Goal: Task Accomplishment & Management: Complete application form

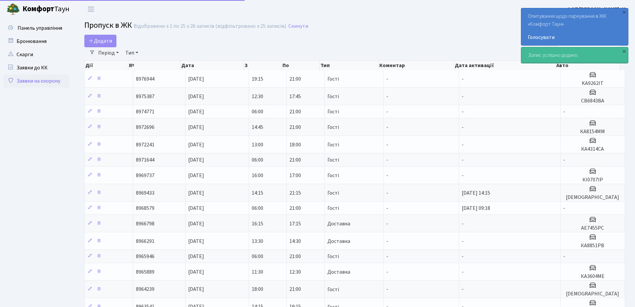
select select "25"
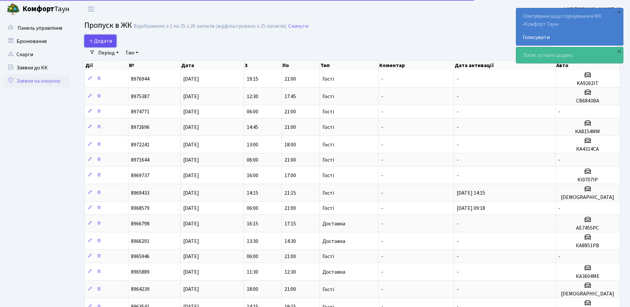
click at [99, 40] on span "Додати" at bounding box center [100, 40] width 23 height 7
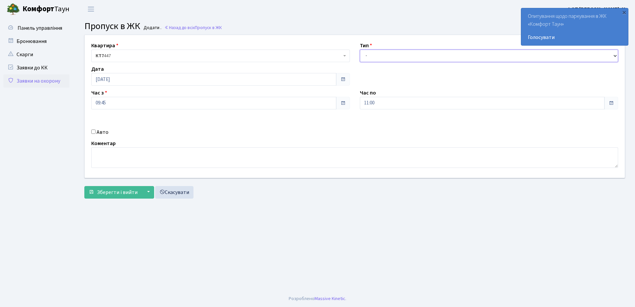
drag, startPoint x: 377, startPoint y: 55, endPoint x: 377, endPoint y: 60, distance: 5.6
click at [377, 55] on select "- Доставка Таксі Гості Сервіс" at bounding box center [489, 56] width 259 height 13
select select "3"
click at [360, 50] on select "- Доставка Таксі Гості Сервіс" at bounding box center [489, 56] width 259 height 13
click at [382, 103] on input "11:00" at bounding box center [482, 103] width 245 height 13
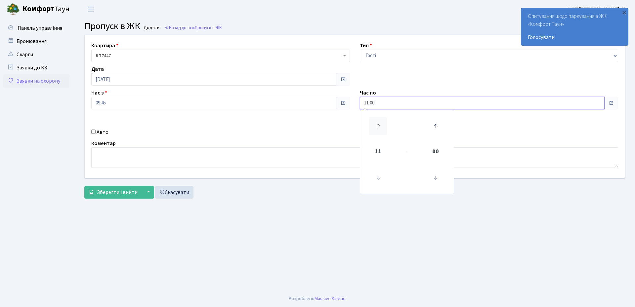
click at [379, 125] on icon at bounding box center [378, 126] width 18 height 18
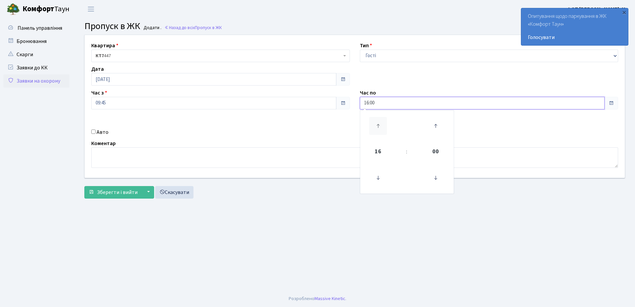
click at [379, 125] on icon at bounding box center [378, 126] width 18 height 18
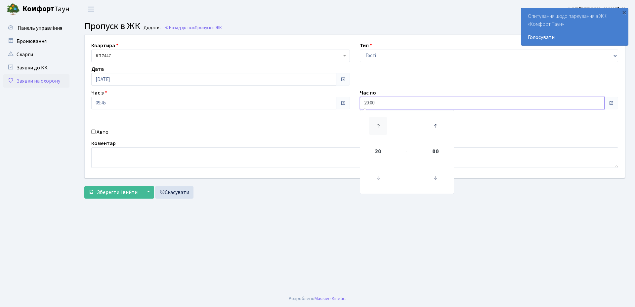
type input "21:00"
click at [118, 107] on input "09:45" at bounding box center [213, 103] width 245 height 13
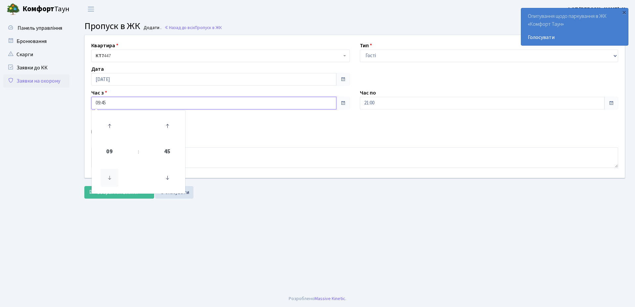
click at [112, 173] on icon at bounding box center [110, 178] width 18 height 18
click at [165, 176] on icon at bounding box center [167, 178] width 18 height 18
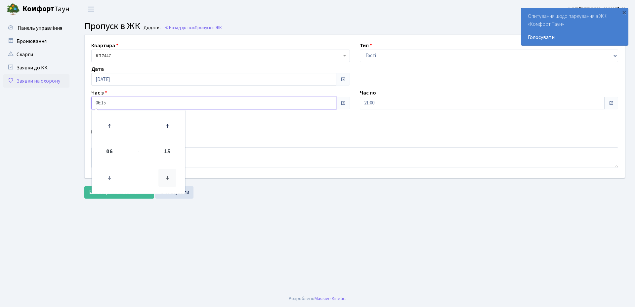
click at [165, 176] on icon at bounding box center [167, 178] width 18 height 18
type input "06:00"
click at [268, 203] on main "Admin Пропуск в ЖК Додати Пропуск в ЖК Додати . Назад до всіх Пропуск в ЖК Квар…" at bounding box center [354, 154] width 560 height 272
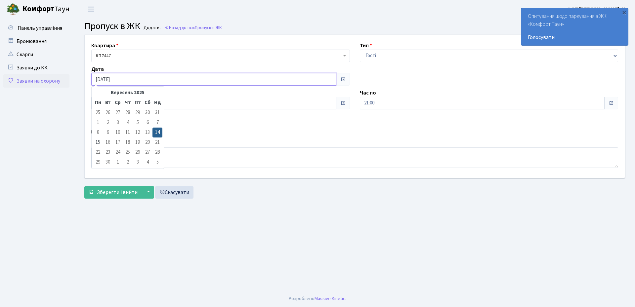
click at [128, 74] on input "[DATE]" at bounding box center [213, 79] width 245 height 13
click at [96, 140] on td "15" at bounding box center [98, 143] width 10 height 10
type input "15.09.2025"
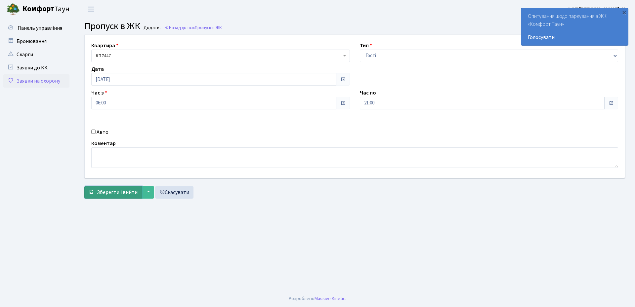
click at [117, 194] on span "Зберегти і вийти" at bounding box center [117, 192] width 41 height 7
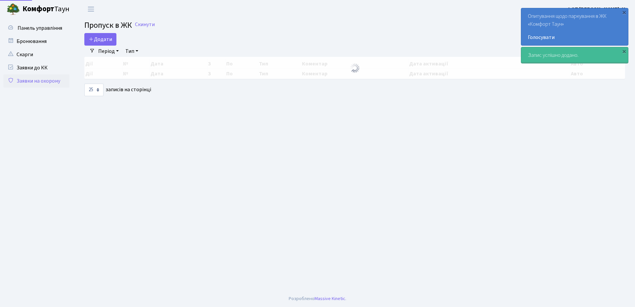
select select "25"
